Goal: Navigation & Orientation: Understand site structure

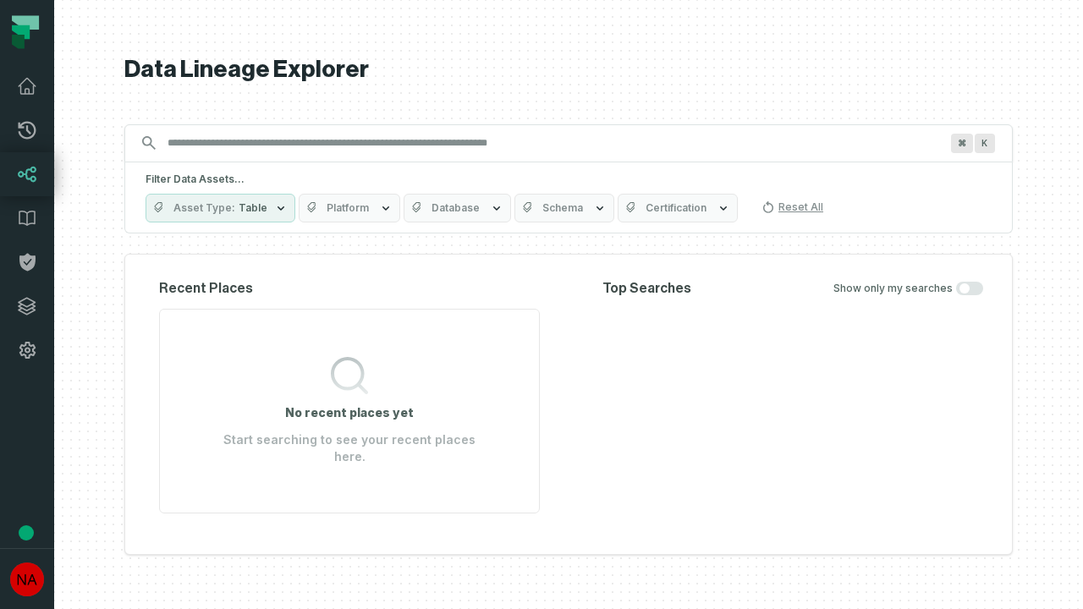
click at [27, 306] on icon at bounding box center [27, 306] width 17 height 17
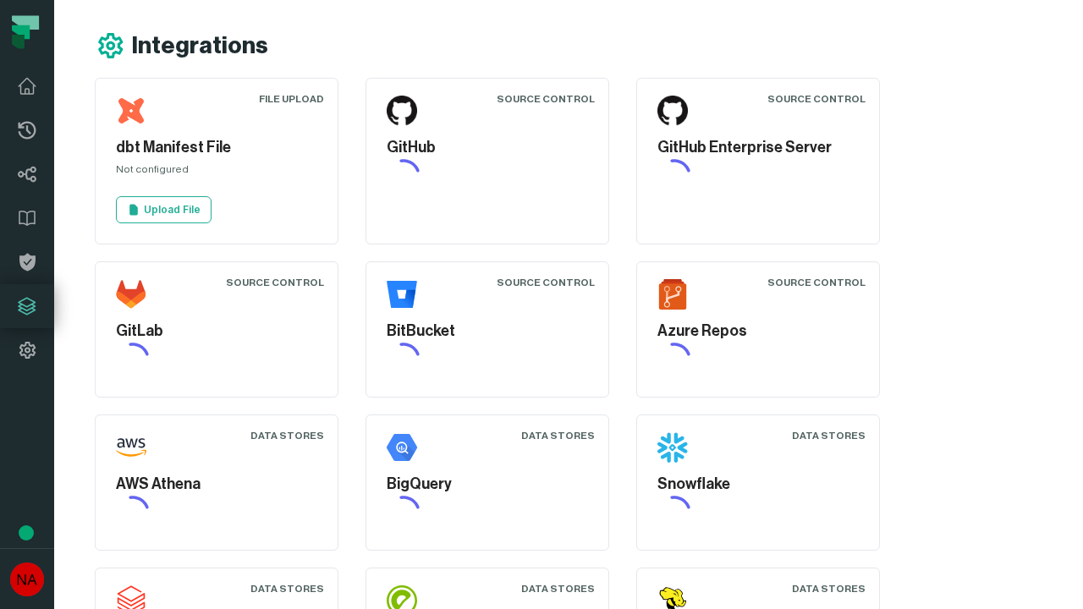
click at [27, 350] on icon at bounding box center [27, 350] width 20 height 20
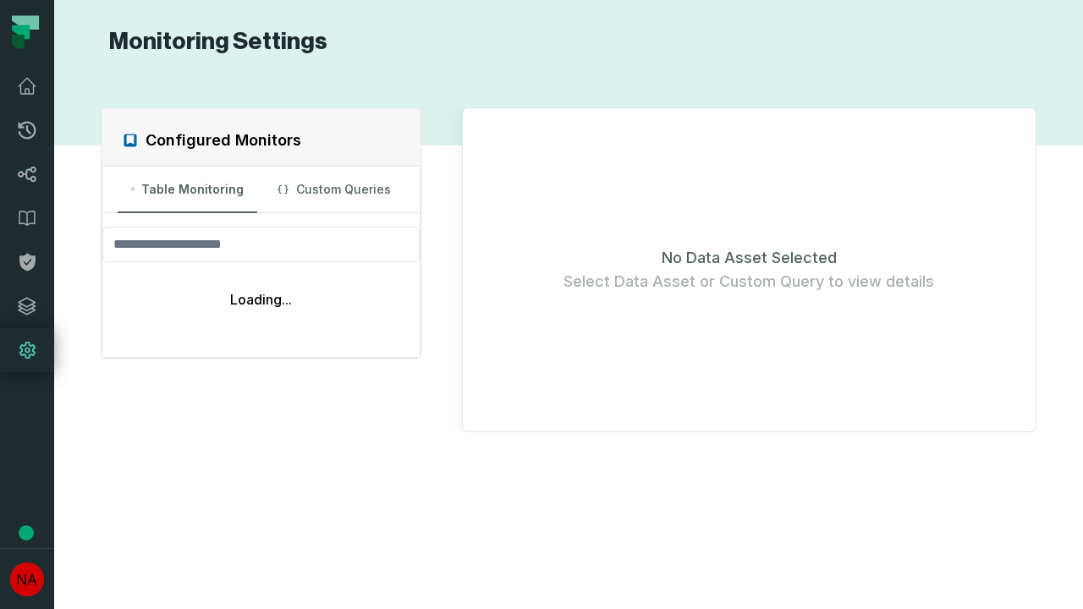
click at [27, 130] on icon at bounding box center [28, 131] width 18 height 18
